Goal: Task Accomplishment & Management: Manage account settings

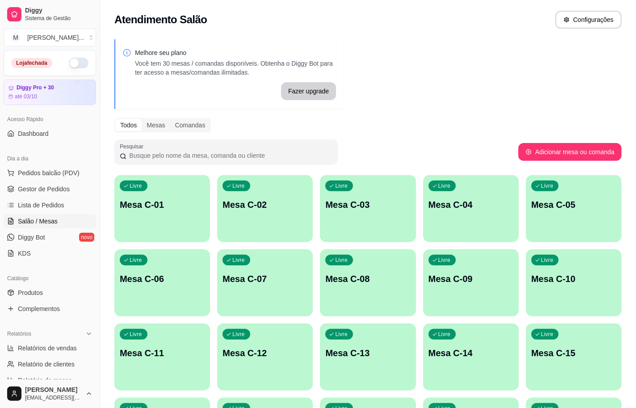
click at [189, 336] on div "Livre Mesa C-11" at bounding box center [162, 351] width 96 height 56
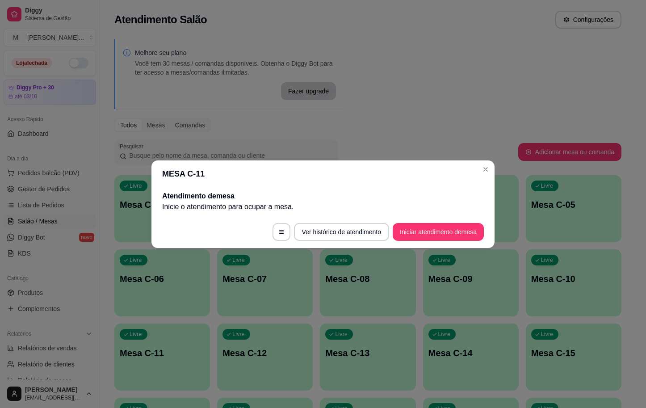
click at [452, 243] on div "MESA C-11 Atendimento de mesa Inicie o atendimento para ocupar a mesa . Ver his…" at bounding box center [323, 204] width 646 height 408
click at [452, 242] on footer "Ver histórico de atendimento Iniciar atendimento de mesa" at bounding box center [322, 232] width 343 height 32
click at [445, 239] on button "Iniciar atendimento de mesa" at bounding box center [438, 232] width 91 height 18
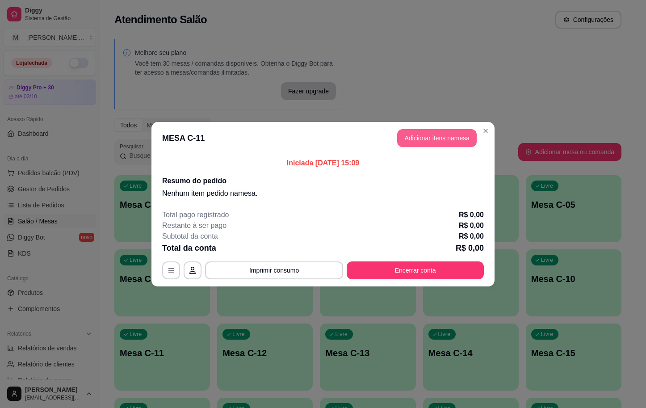
click at [428, 143] on button "Adicionar itens na mesa" at bounding box center [437, 138] width 80 height 18
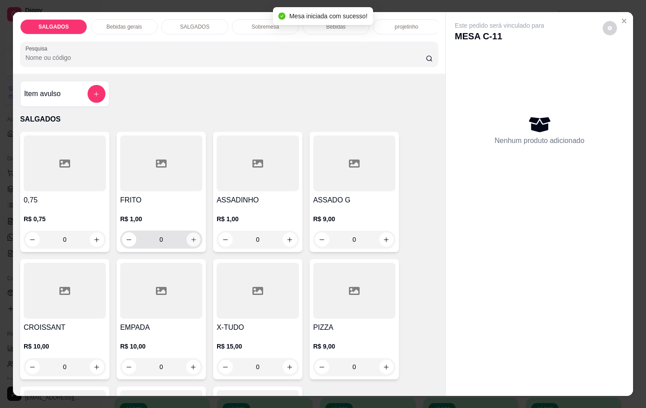
click at [190, 243] on icon "increase-product-quantity" at bounding box center [193, 239] width 7 height 7
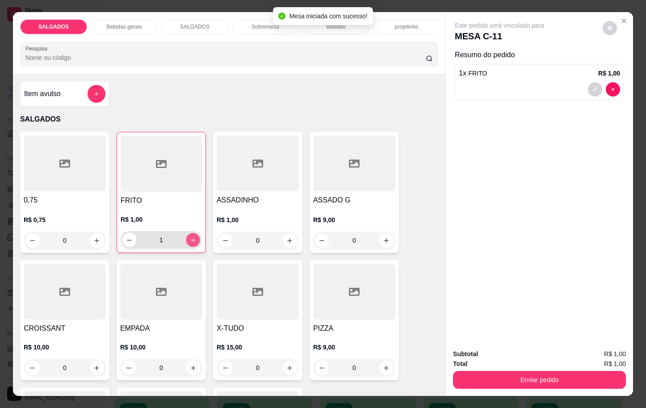
click at [190, 244] on icon "increase-product-quantity" at bounding box center [193, 240] width 7 height 7
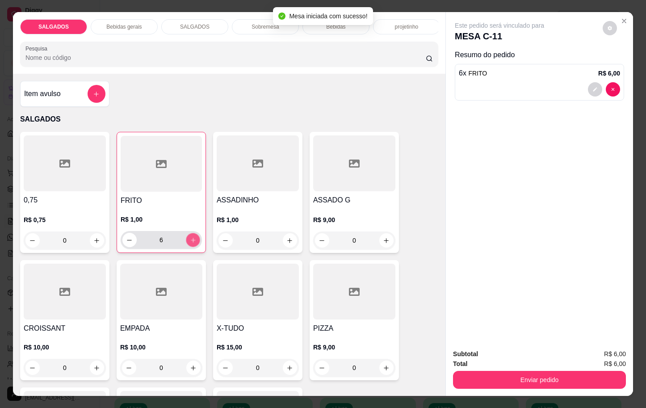
click at [190, 244] on icon "increase-product-quantity" at bounding box center [193, 240] width 7 height 7
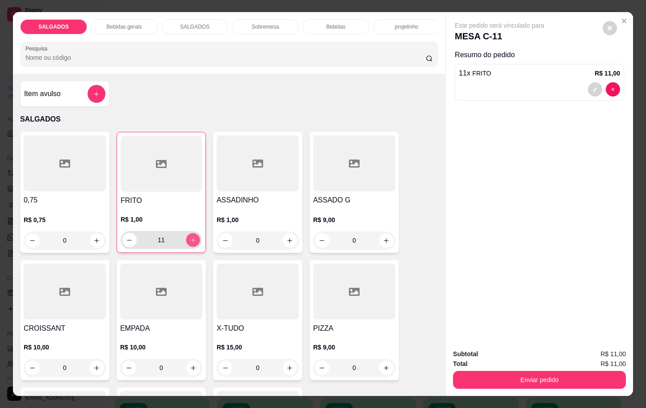
click at [190, 244] on icon "increase-product-quantity" at bounding box center [193, 240] width 7 height 7
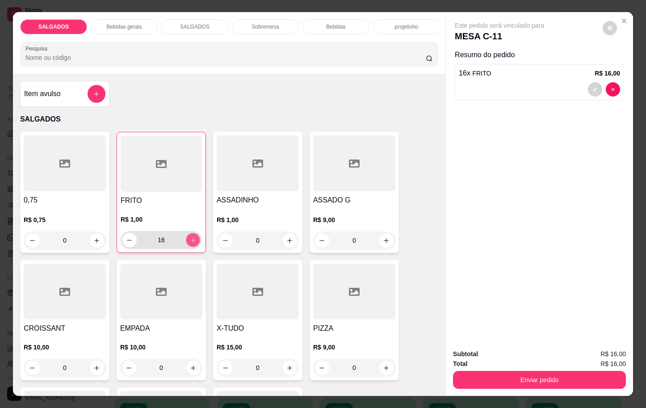
click at [190, 244] on icon "increase-product-quantity" at bounding box center [193, 240] width 7 height 7
click at [192, 247] on button "increase-product-quantity" at bounding box center [193, 240] width 14 height 14
type input "20"
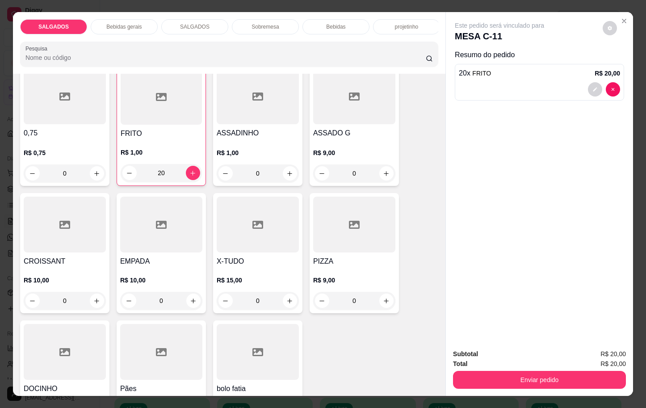
scroll to position [134, 0]
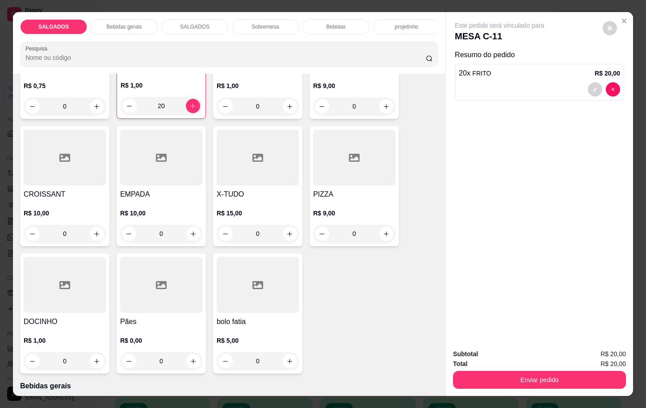
click at [110, 302] on div "0,75 R$ 0,75 0 FRITO R$ 1,00 20 ASSADINHO R$ 1,00 0 ASSADO G R$ 9,00 0 CROISSAN…" at bounding box center [229, 186] width 418 height 376
click at [98, 306] on div at bounding box center [65, 285] width 82 height 56
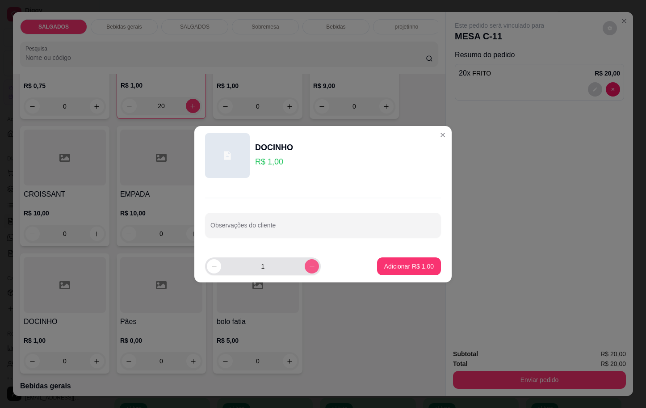
click at [305, 270] on button "increase-product-quantity" at bounding box center [312, 266] width 14 height 14
click at [305, 267] on button "increase-product-quantity" at bounding box center [312, 266] width 14 height 14
type input "3"
click at [385, 275] on footer "3 Adicionar R$ 3,00" at bounding box center [322, 266] width 257 height 32
click at [389, 275] on footer "3 Adicionar R$ 3,00" at bounding box center [322, 266] width 257 height 32
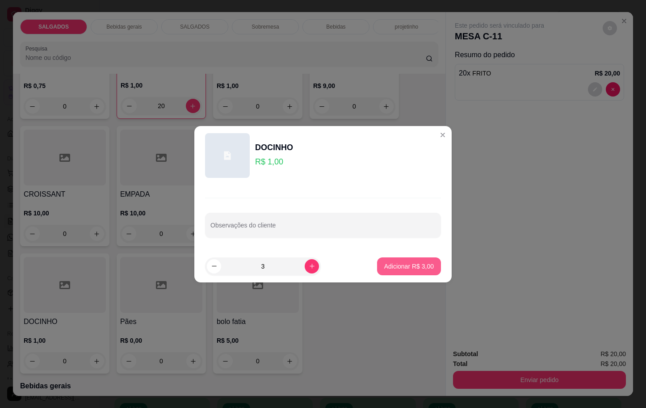
click at [407, 266] on p "Adicionar R$ 3,00" at bounding box center [409, 266] width 50 height 9
type input "3"
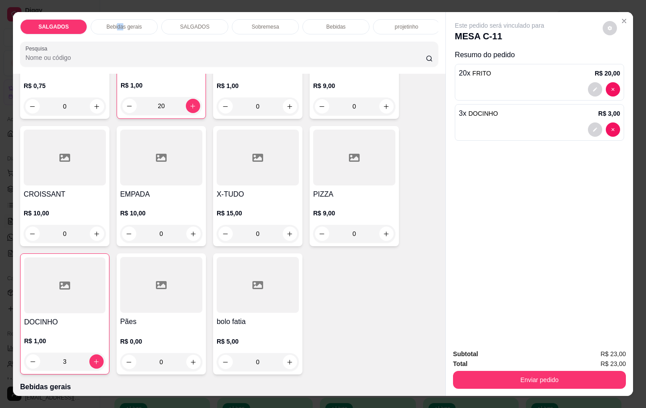
click at [119, 25] on p "Bebidas gerais" at bounding box center [123, 26] width 35 height 7
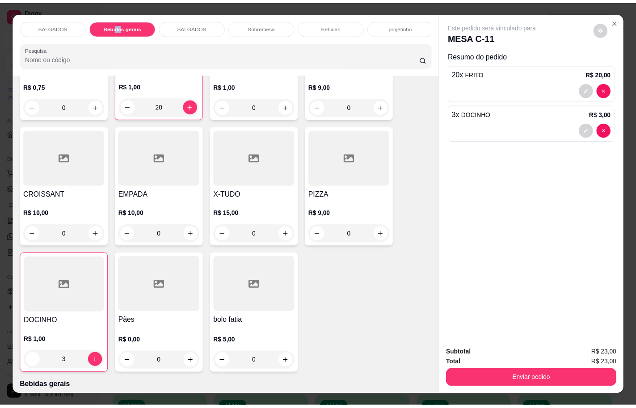
scroll to position [21, 0]
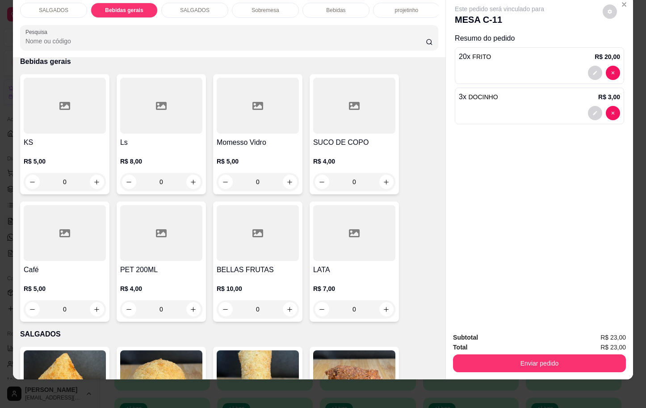
click at [134, 156] on div "R$ 8,00 0" at bounding box center [161, 169] width 82 height 43
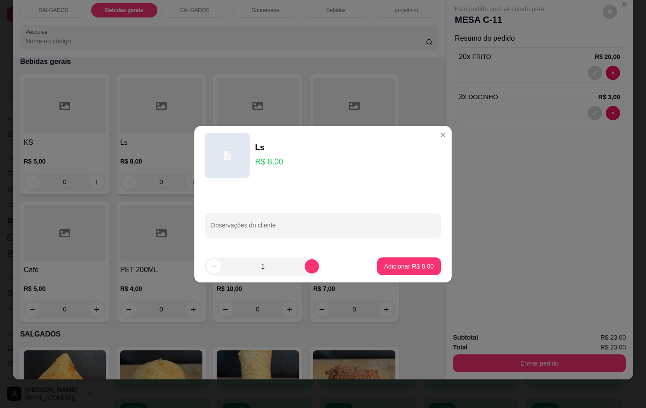
click at [381, 270] on button "Adicionar R$ 8,00" at bounding box center [409, 266] width 64 height 18
type input "1"
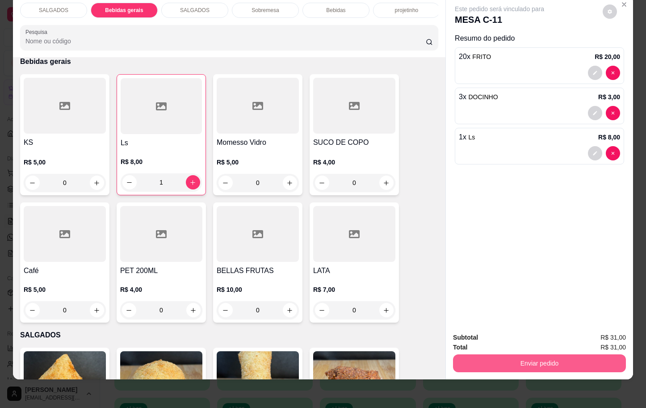
click at [488, 354] on button "Enviar pedido" at bounding box center [539, 363] width 173 height 18
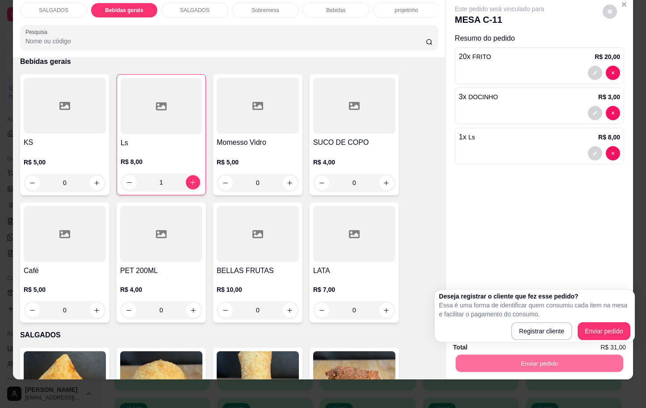
click at [605, 322] on div "Deseja registrar o cliente que fez esse pedido? Essa é uma forma de identificar…" at bounding box center [534, 316] width 191 height 48
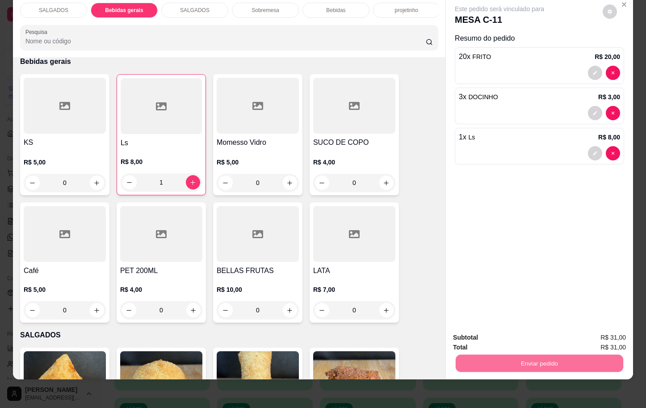
click at [602, 324] on button "Enviar pedido" at bounding box center [601, 331] width 50 height 17
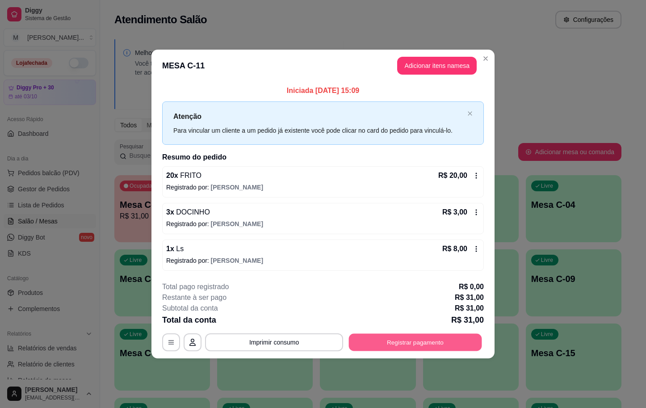
click at [475, 337] on button "Registrar pagamento" at bounding box center [415, 342] width 133 height 17
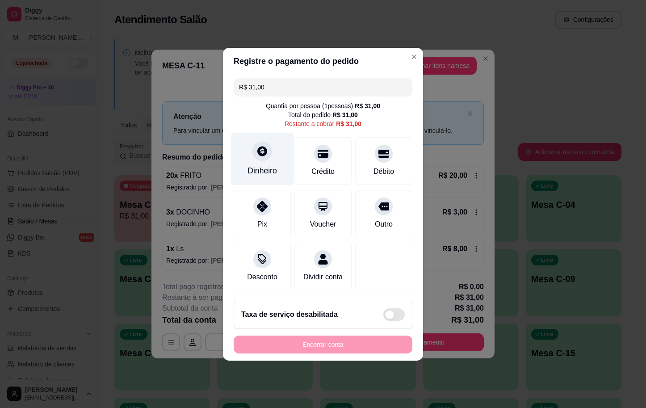
click at [279, 137] on div "Dinheiro" at bounding box center [262, 159] width 63 height 52
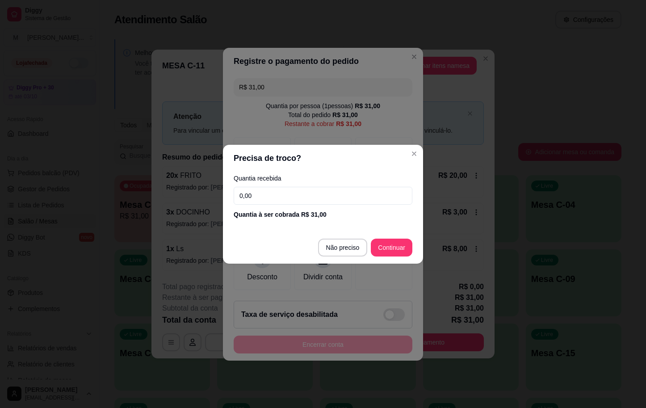
click at [300, 188] on div "Quantia recebida 0,00 Quantia à ser cobrada R$ 31,00" at bounding box center [323, 197] width 200 height 51
click at [300, 188] on input "0,00" at bounding box center [323, 196] width 179 height 18
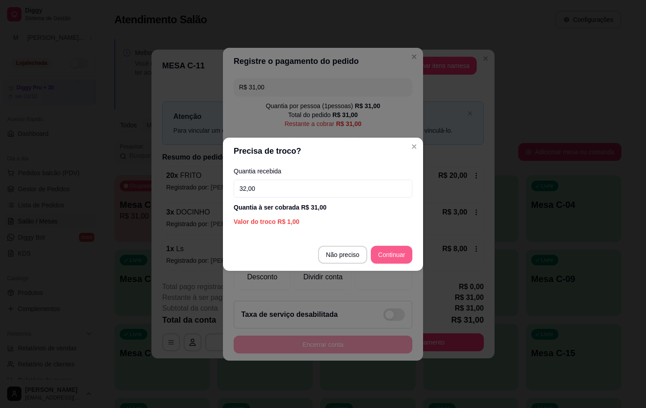
type input "32,00"
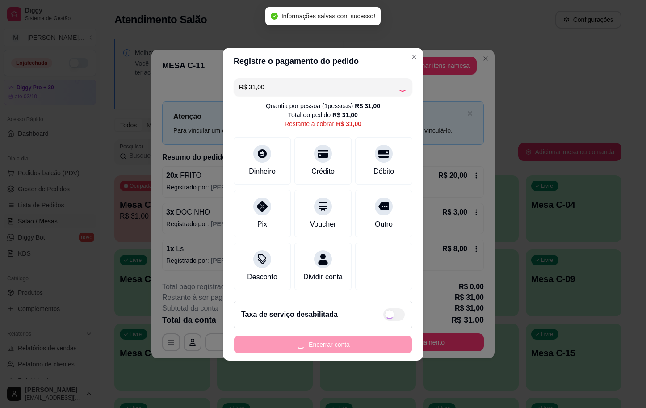
type input "R$ 0,00"
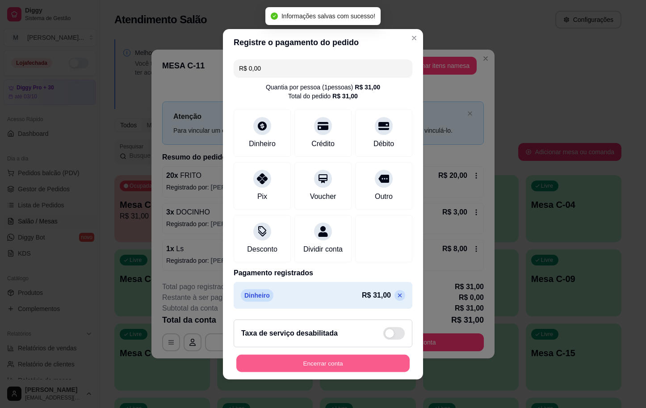
click at [309, 372] on button "Encerrar conta" at bounding box center [322, 362] width 173 height 17
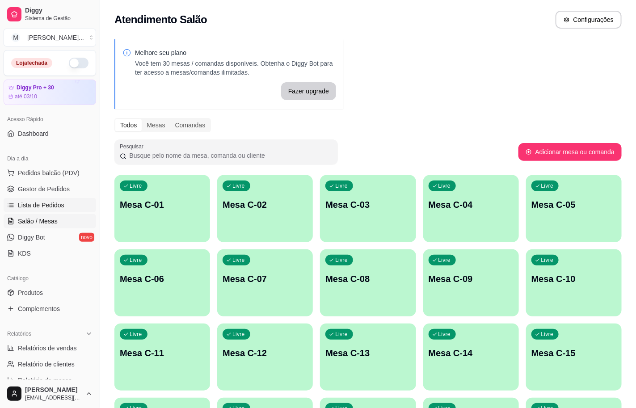
click at [50, 203] on span "Lista de Pedidos" at bounding box center [41, 205] width 46 height 9
